Goal: Task Accomplishment & Management: Use online tool/utility

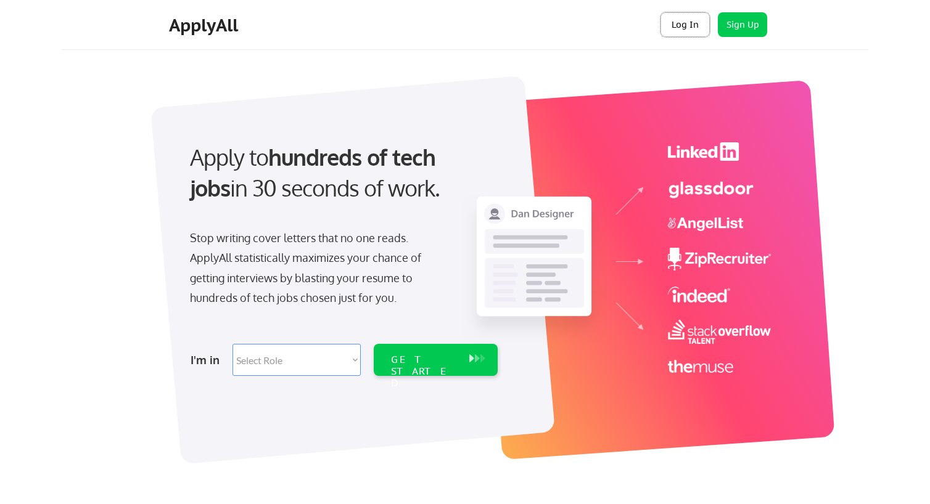
click at [670, 33] on button "Log In" at bounding box center [684, 24] width 49 height 25
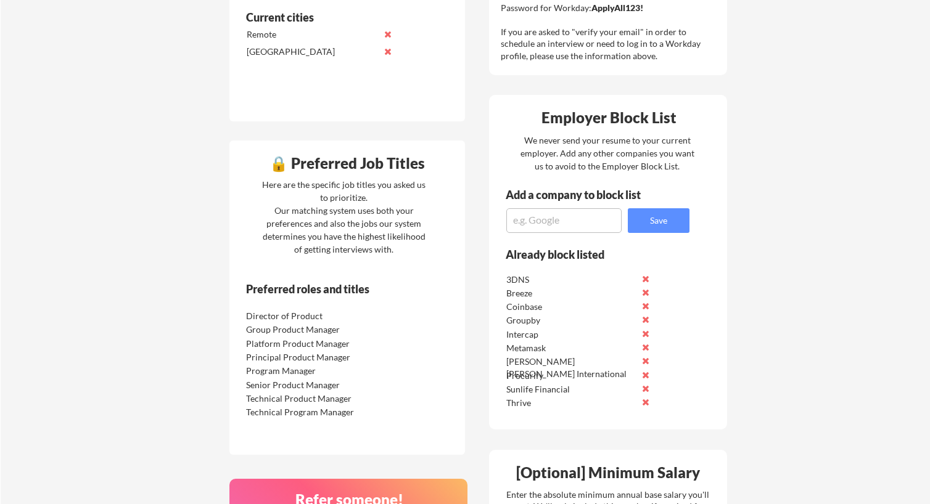
scroll to position [460, 0]
click at [560, 228] on textarea at bounding box center [563, 221] width 115 height 25
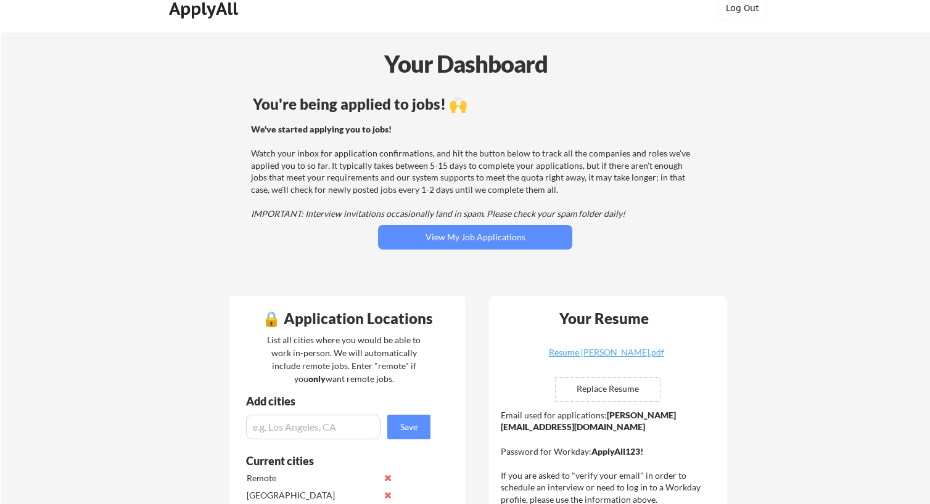
scroll to position [0, 0]
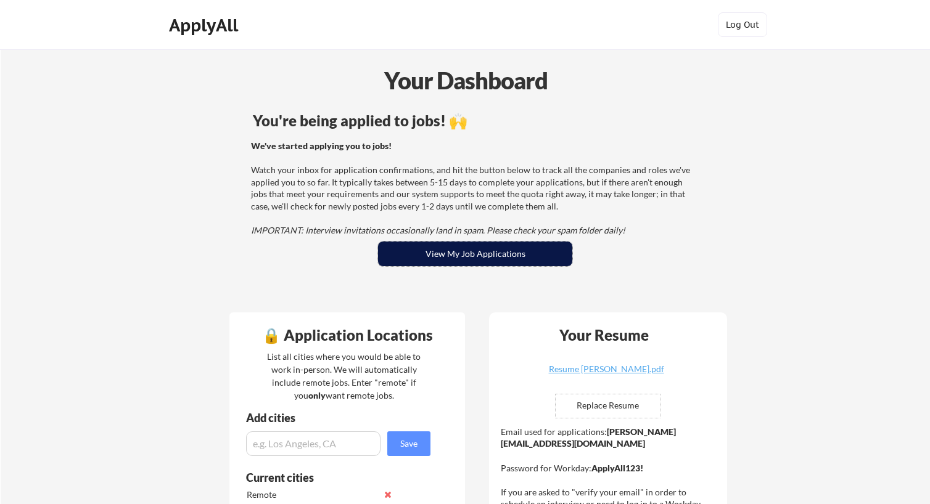
click at [461, 256] on button "View My Job Applications" at bounding box center [475, 254] width 194 height 25
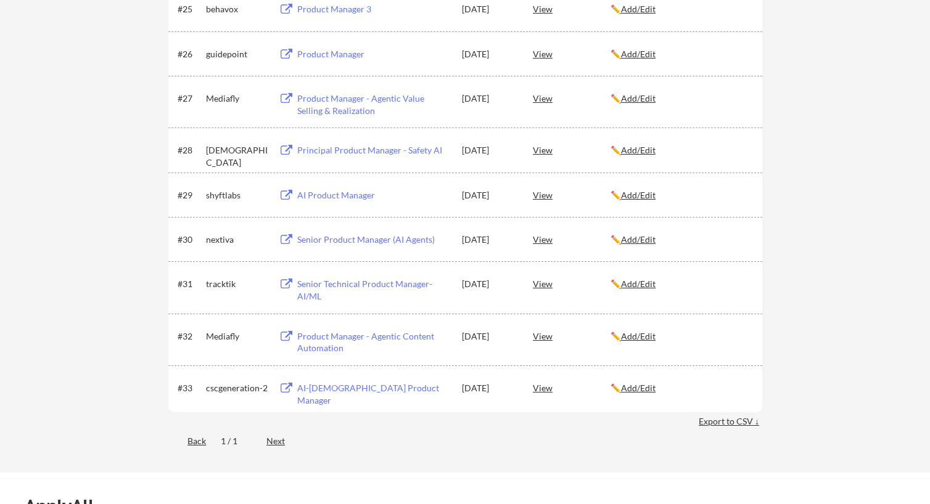
scroll to position [1412, 0]
click at [271, 442] on div "Next" at bounding box center [282, 440] width 33 height 12
click at [273, 438] on div "Next" at bounding box center [282, 440] width 33 height 12
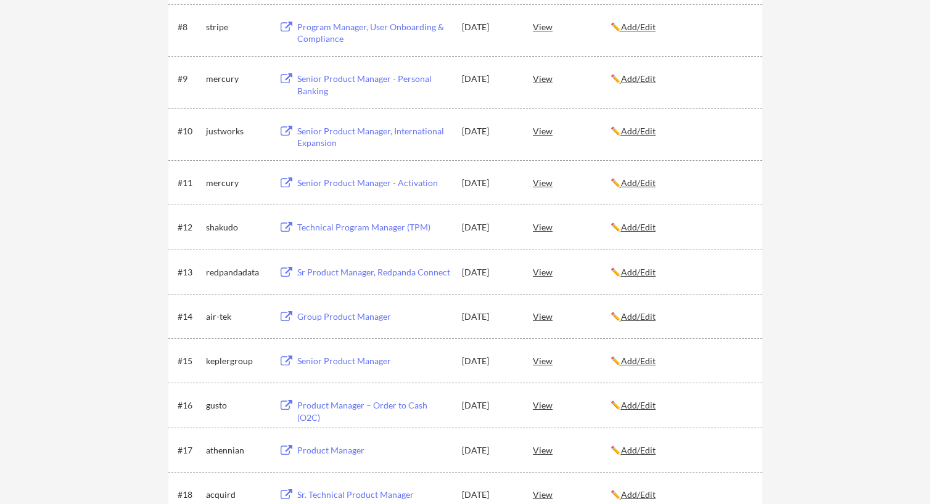
scroll to position [591, 0]
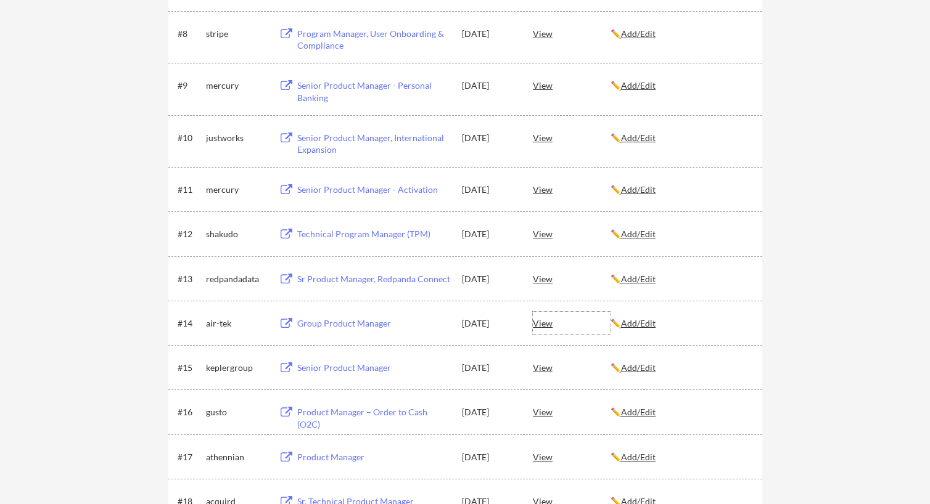
click at [535, 326] on div "View" at bounding box center [572, 323] width 78 height 22
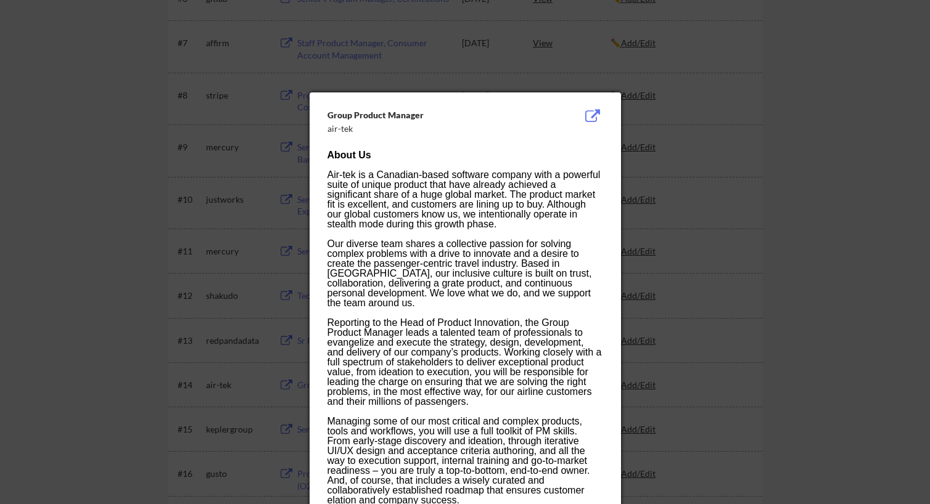
scroll to position [527, 0]
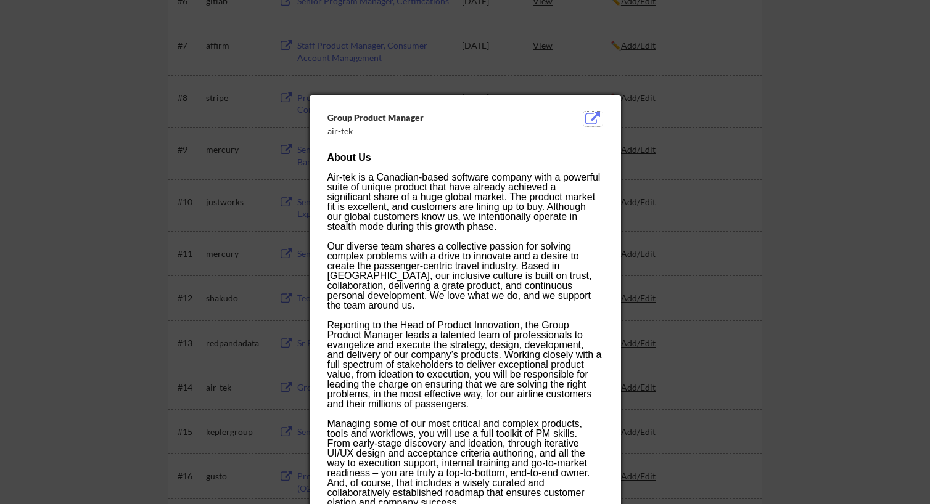
click at [596, 118] on button at bounding box center [592, 119] width 19 height 15
